Goal: Information Seeking & Learning: Check status

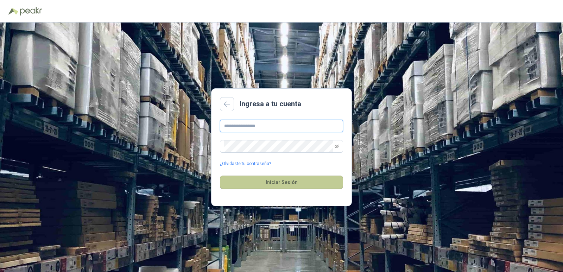
type input "**********"
click at [282, 180] on button "Iniciar Sesión" at bounding box center [281, 182] width 123 height 13
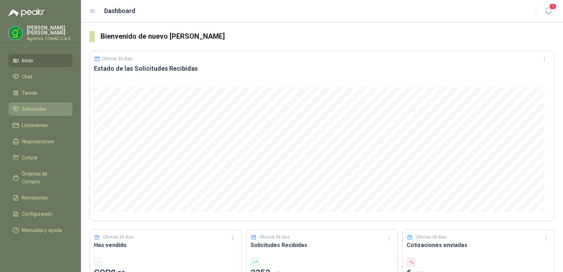
click at [45, 111] on span "Solicitudes" at bounding box center [34, 109] width 24 height 8
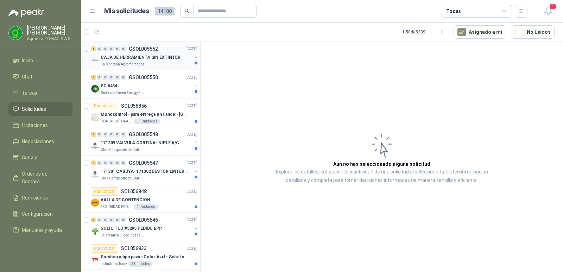
click at [158, 49] on div "1 0 0 0 0 0 GSOL005552 [DATE]" at bounding box center [145, 49] width 108 height 8
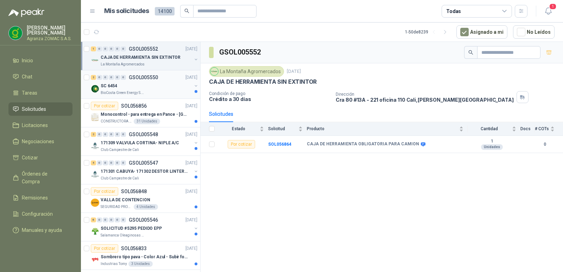
click at [159, 87] on div "SC 6454" at bounding box center [146, 86] width 91 height 8
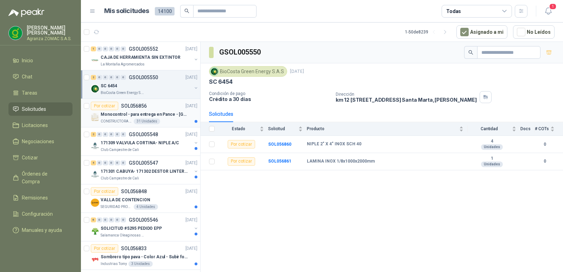
click at [156, 112] on p "Monocontrol - para entrega en Pance - [GEOGRAPHIC_DATA]" at bounding box center [145, 114] width 88 height 7
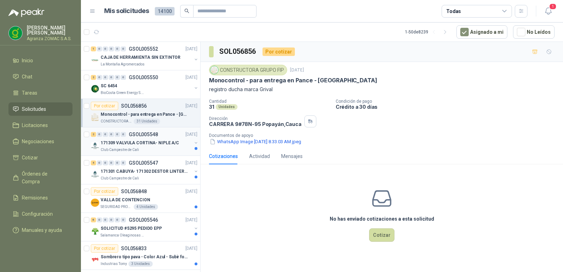
click at [155, 146] on p "171309 VALVULA CORTINA- NIPLE A/C" at bounding box center [140, 143] width 79 height 7
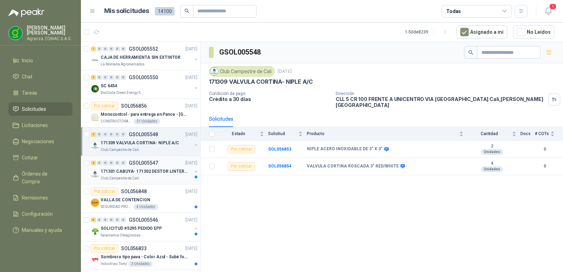
click at [147, 173] on p "171301 CABUYA- 171302 DESTOR LINTER- 171305 PINZA" at bounding box center [145, 171] width 88 height 7
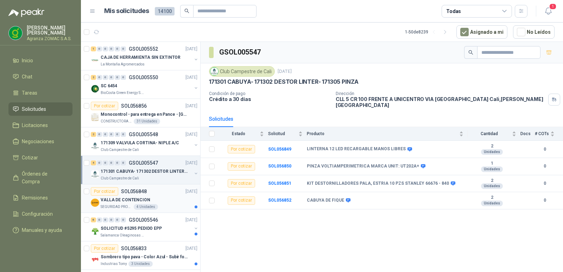
click at [158, 193] on div "Por cotizar SOL056848 [DATE]" at bounding box center [144, 191] width 107 height 8
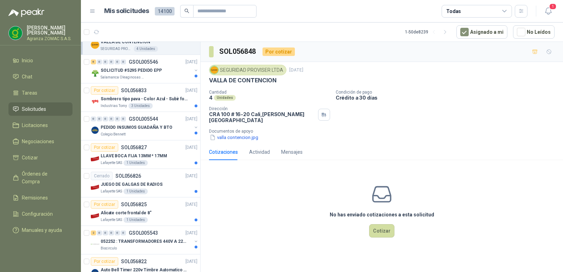
scroll to position [160, 0]
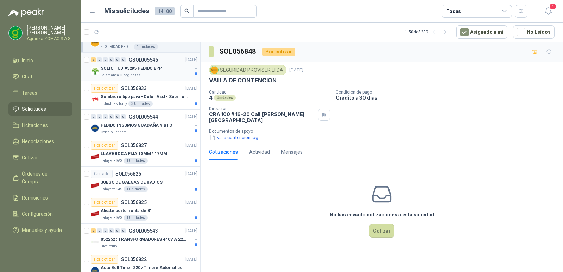
click at [162, 73] on div "Salamanca Oleaginosas SAS" at bounding box center [146, 76] width 91 height 6
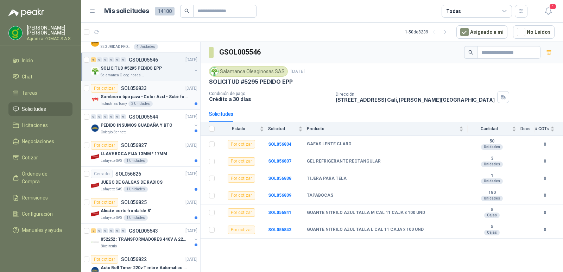
click at [166, 98] on p "Sombrero tipo pava - Color Azul - Subir foto" at bounding box center [145, 97] width 88 height 7
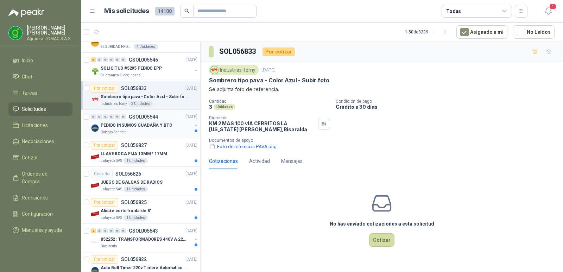
click at [180, 122] on div "PEDIDO INSUMOS GUADAÑA Y BTO" at bounding box center [146, 125] width 91 height 8
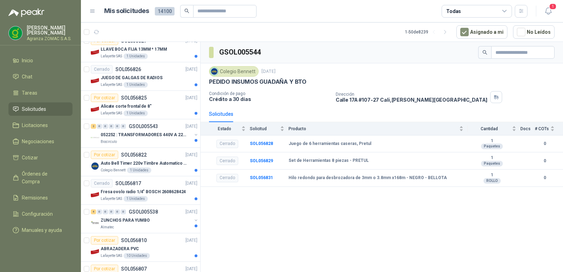
scroll to position [269, 0]
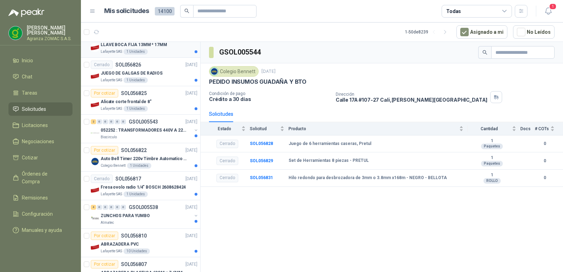
click at [159, 48] on p "LLAVE BOCA FIJA 13MM * 17MM" at bounding box center [134, 45] width 67 height 7
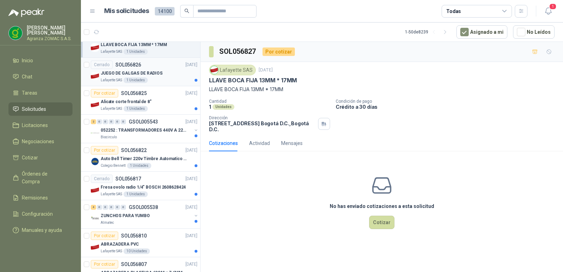
click at [160, 73] on div "JUEGO DE GALGAS DE RADIOS" at bounding box center [149, 73] width 97 height 8
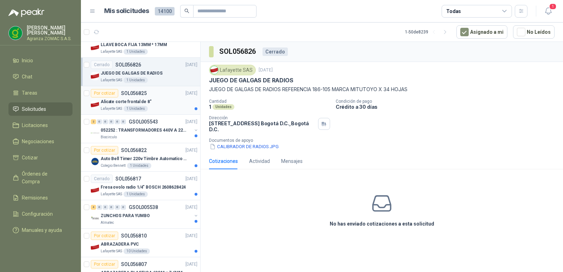
click at [168, 99] on div "Alicate corte frontal de 8"" at bounding box center [149, 102] width 97 height 8
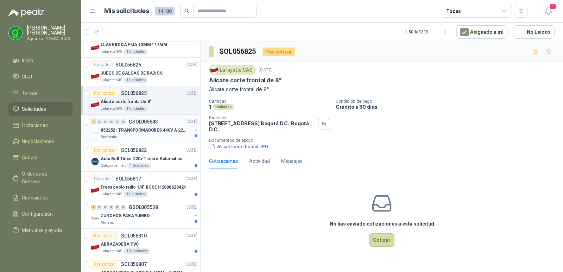
click at [153, 133] on p "052252 : TRANSFORMADORES 440V A 220 V" at bounding box center [145, 130] width 88 height 7
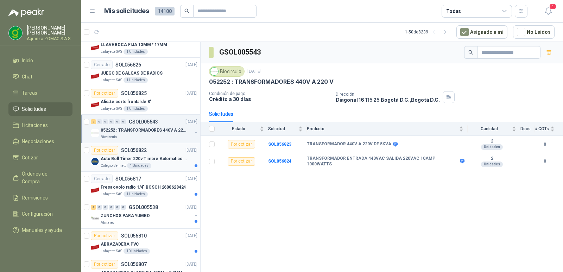
click at [158, 156] on p "Auto Bell Timer 220v Timbre Automatico Para Colegios, Indust" at bounding box center [145, 159] width 88 height 7
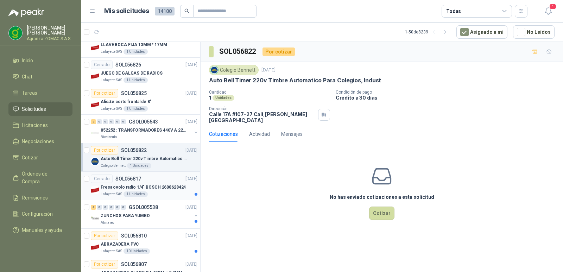
click at [157, 173] on article "Cerrado SOL056817 [DATE] Fresa ovolo radio 1/4" [PERSON_NAME] 2608628424 Lafaye…" at bounding box center [140, 186] width 119 height 29
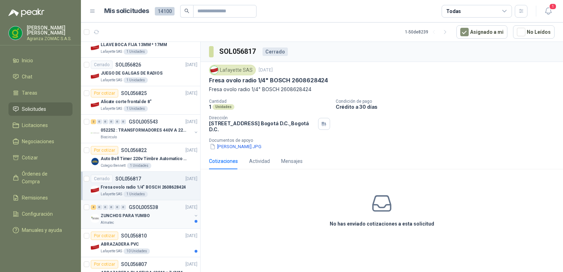
click at [154, 221] on div "Almatec" at bounding box center [146, 223] width 91 height 6
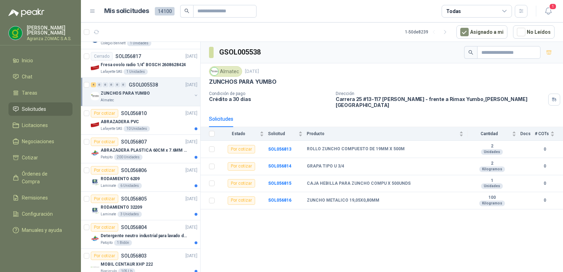
scroll to position [450, 0]
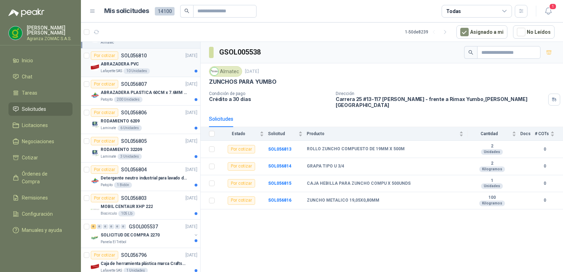
click at [159, 66] on div "ABRAZADERA PVC" at bounding box center [149, 64] width 97 height 8
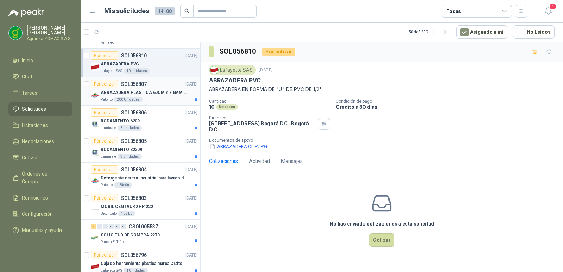
click at [168, 96] on div "ABRAZADERA PLASTICA 60CM x 7.6MM ANCHA" at bounding box center [149, 92] width 97 height 8
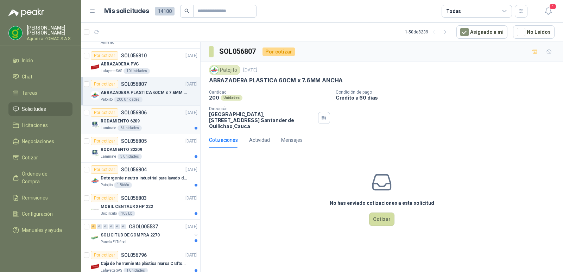
click at [166, 121] on div "RODAMIENTO 6209" at bounding box center [149, 121] width 97 height 8
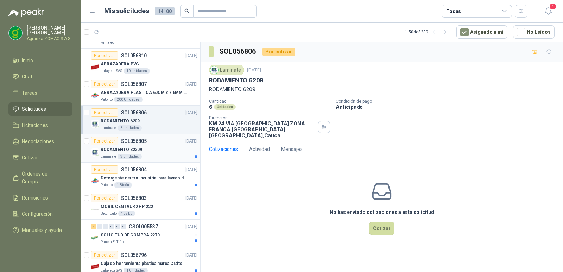
click at [163, 145] on div "Por cotizar SOL056805 [DATE]" at bounding box center [144, 141] width 107 height 8
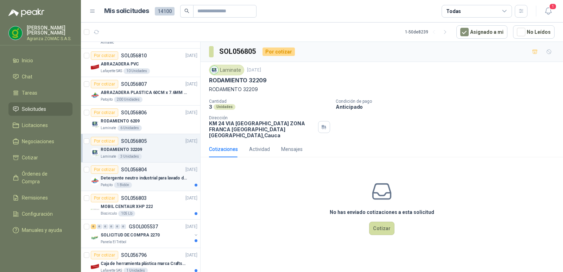
click at [163, 180] on p "Detergente neutro industrial para lavado de tanques y maquinas." at bounding box center [145, 178] width 88 height 7
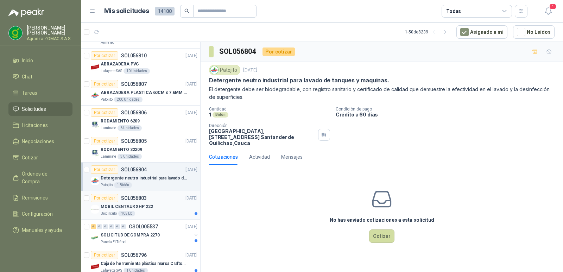
click at [164, 201] on div "Por cotizar SOL056803 [DATE]" at bounding box center [144, 198] width 107 height 8
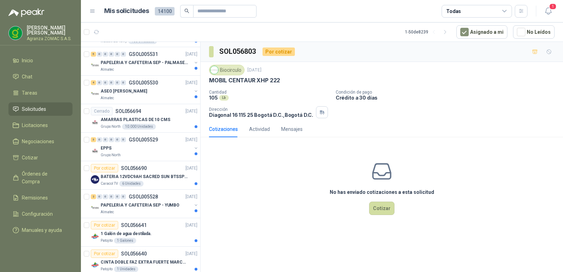
scroll to position [1142, 0]
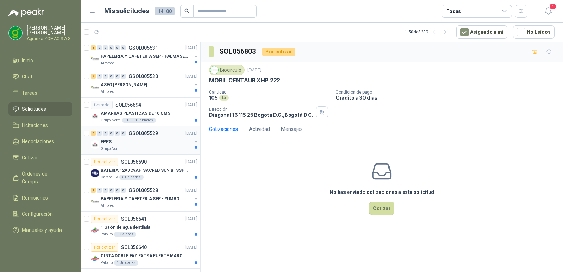
click at [166, 141] on div "EPPS" at bounding box center [146, 142] width 91 height 8
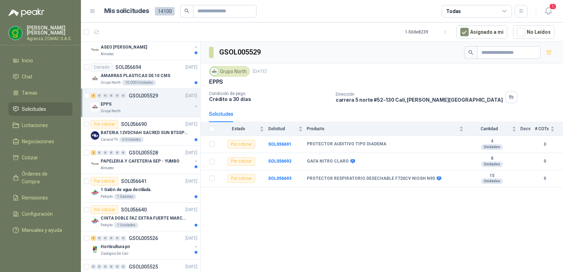
scroll to position [1209, 0]
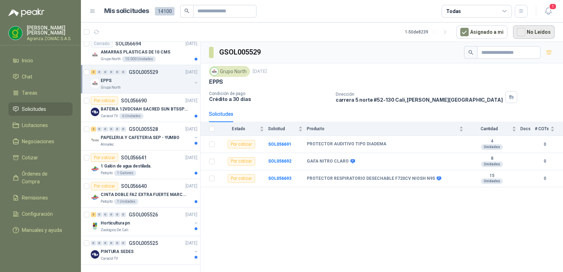
click at [516, 30] on button "No Leídos" at bounding box center [534, 31] width 42 height 13
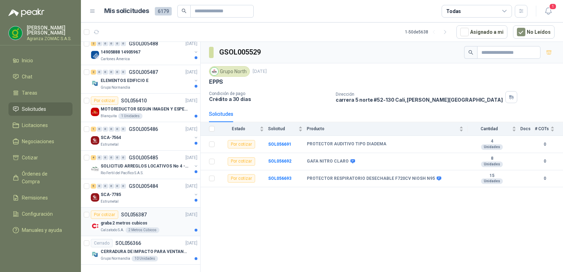
click at [150, 219] on div "graba 2 metros cubicos" at bounding box center [149, 223] width 97 height 8
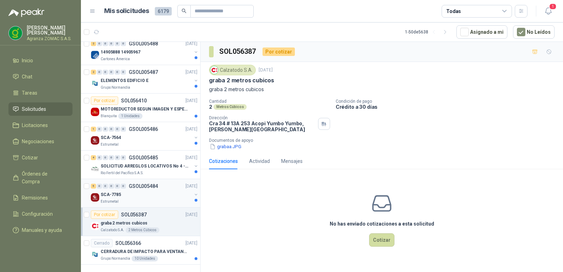
click at [142, 192] on div "SCA-7785" at bounding box center [146, 194] width 91 height 8
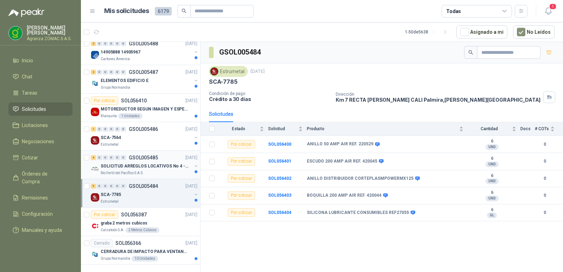
click at [146, 155] on p "GSOL005485" at bounding box center [143, 157] width 29 height 5
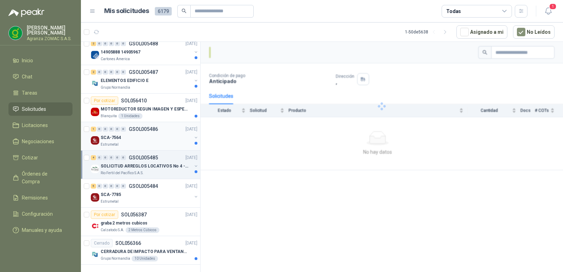
click at [149, 133] on div "SCA-7564" at bounding box center [146, 137] width 91 height 8
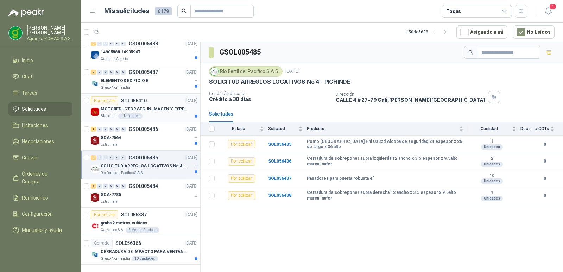
click at [154, 99] on div "Por cotizar SOL056410 [DATE]" at bounding box center [144, 100] width 107 height 8
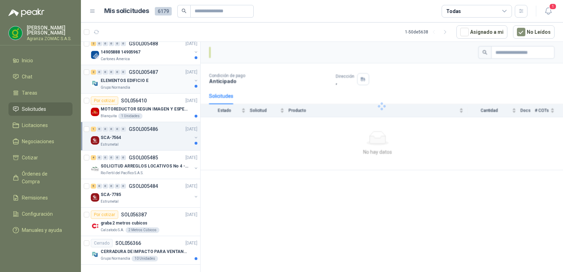
click at [161, 76] on div "ELEMENTOS EDIFICIO E" at bounding box center [146, 80] width 91 height 8
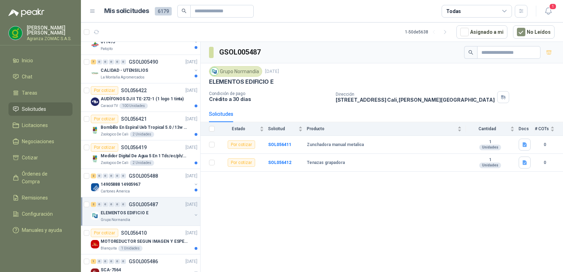
scroll to position [1046, 0]
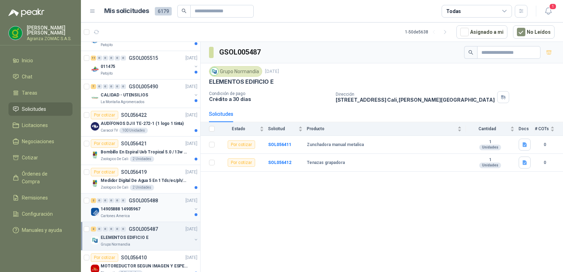
click at [176, 211] on div "14905888 14905967" at bounding box center [146, 209] width 91 height 8
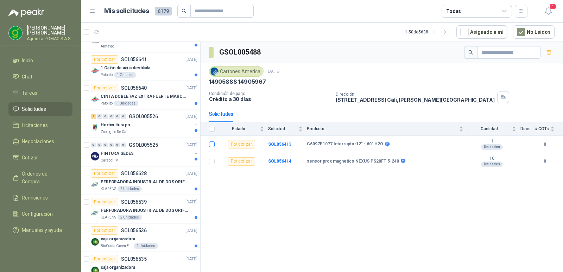
scroll to position [614, 0]
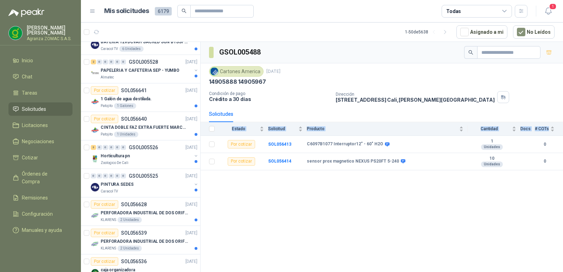
drag, startPoint x: 210, startPoint y: 143, endPoint x: 201, endPoint y: 136, distance: 12.0
click at [201, 136] on table "Estado Solicitud Producto Cantidad Docs # COTs Por cotizar SOL056413 C6097B1077…" at bounding box center [382, 146] width 363 height 48
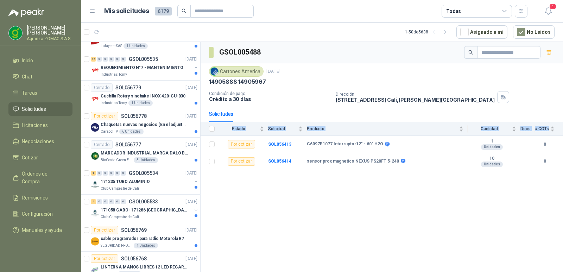
scroll to position [0, 0]
